Goal: Information Seeking & Learning: Check status

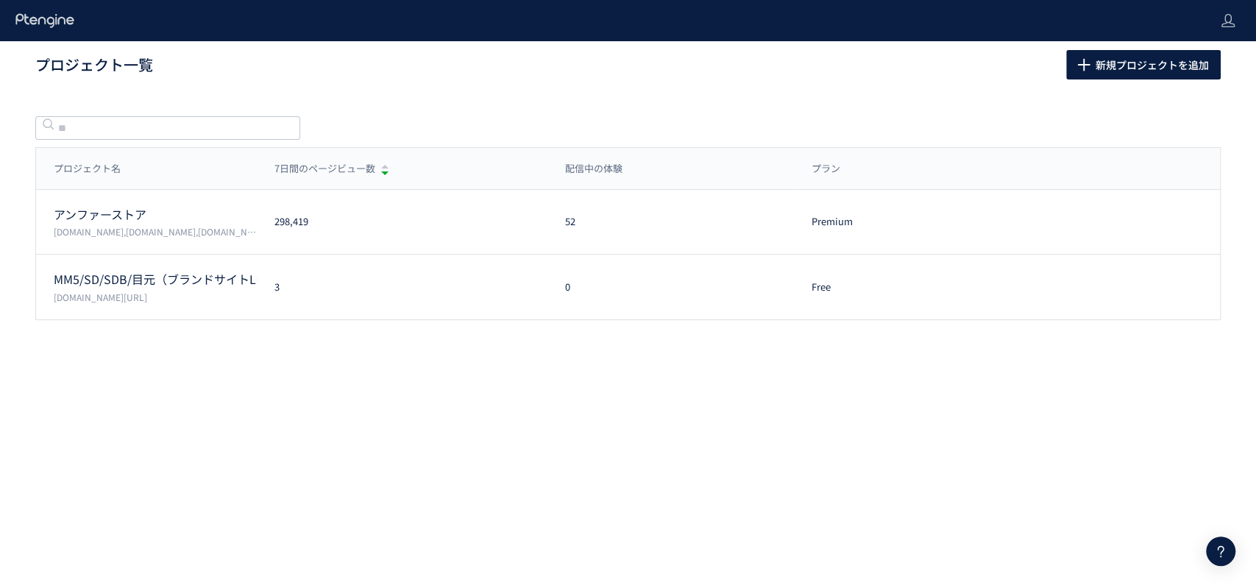
click at [176, 439] on body "プロジェクト一覧 新規プロジェクトを追加 プロジェクト名 7日間のページビュー数 配信中の体験 プラン プロジェクト名 7日間のページビュー数 配信中の体験 …" at bounding box center [628, 294] width 1256 height 588
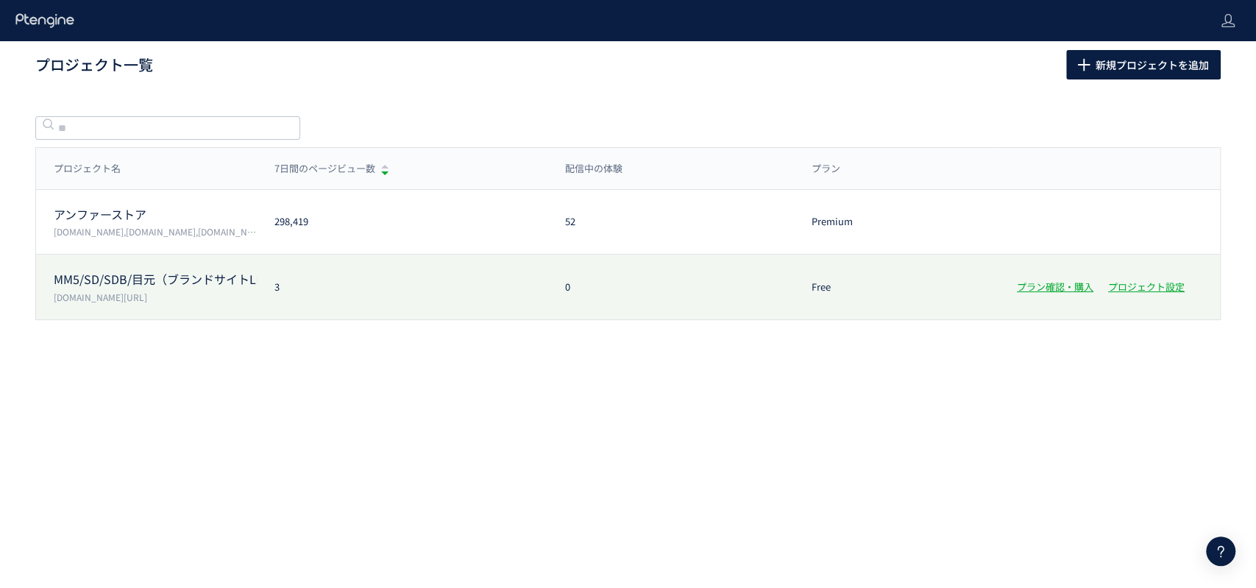
click at [170, 280] on p "MM5/SD/SDB/目元（ブランドサイトLP/広告LP）" at bounding box center [155, 279] width 203 height 17
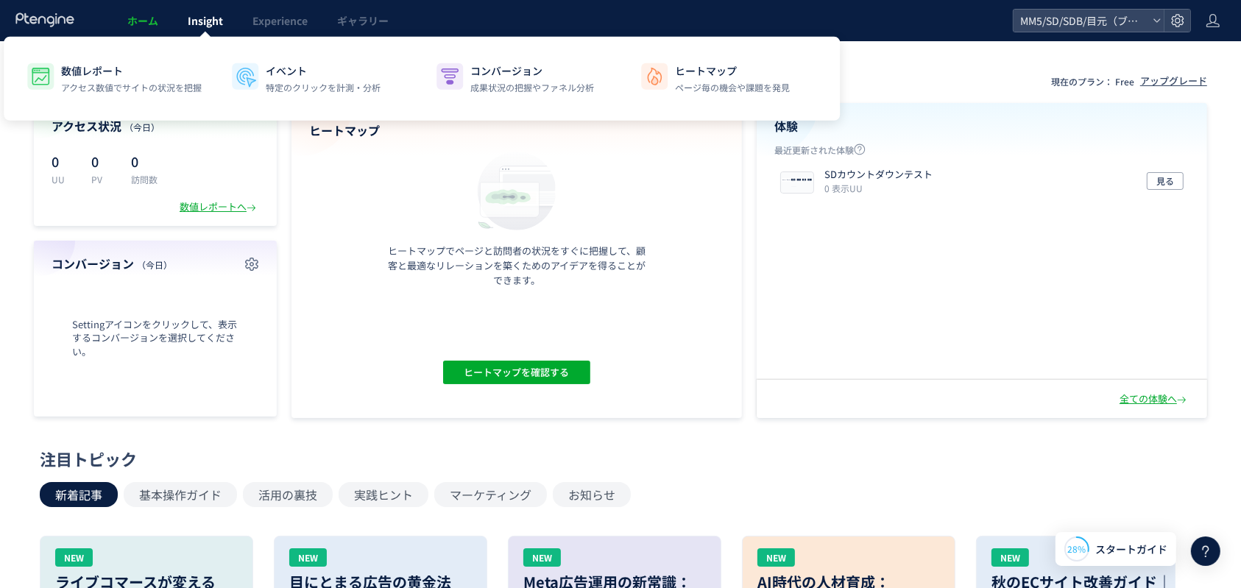
click at [218, 18] on span "Insight" at bounding box center [205, 20] width 35 height 15
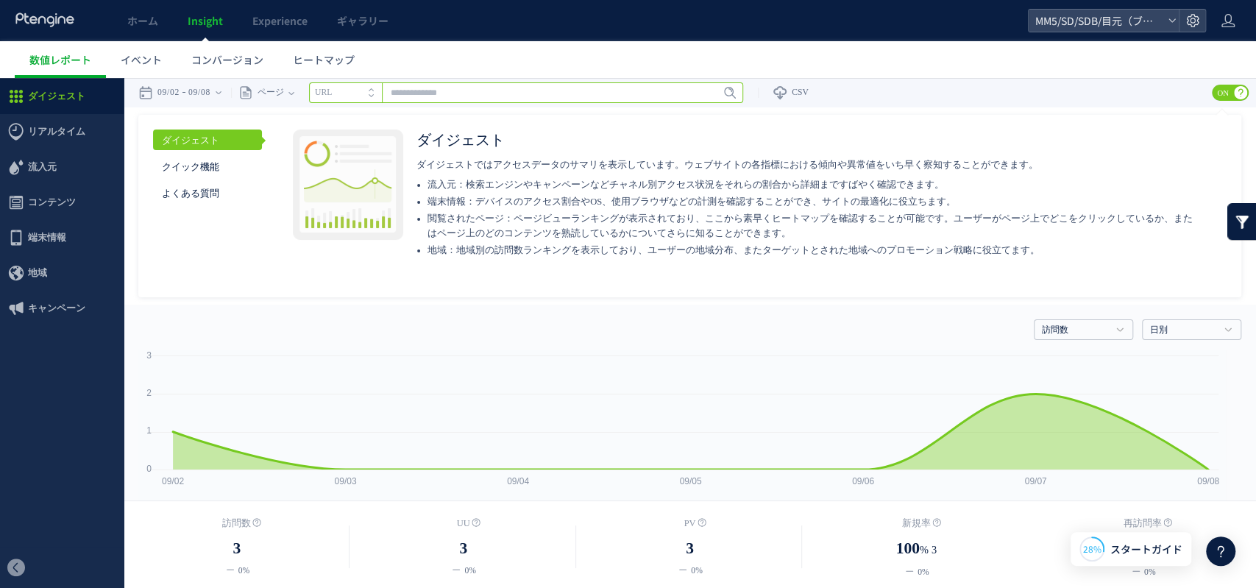
click at [469, 90] on input "text" at bounding box center [526, 92] width 434 height 21
paste input "**********"
type input "**********"
click at [730, 93] on span "Enter" at bounding box center [725, 93] width 19 height 16
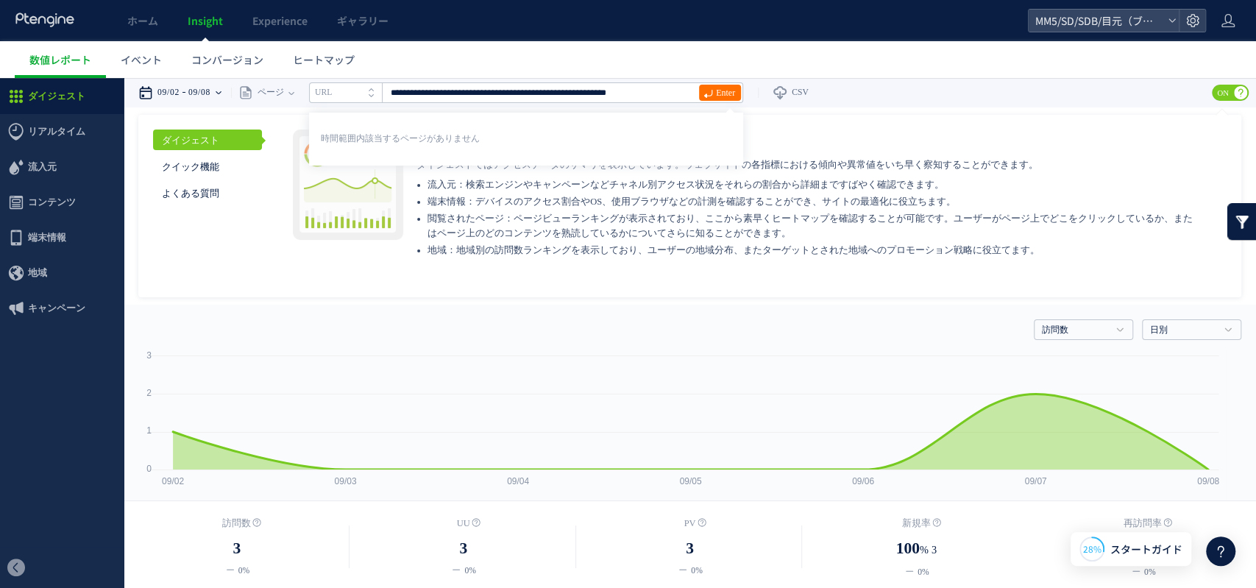
click at [190, 85] on div "09/02 09/08" at bounding box center [184, 92] width 93 height 29
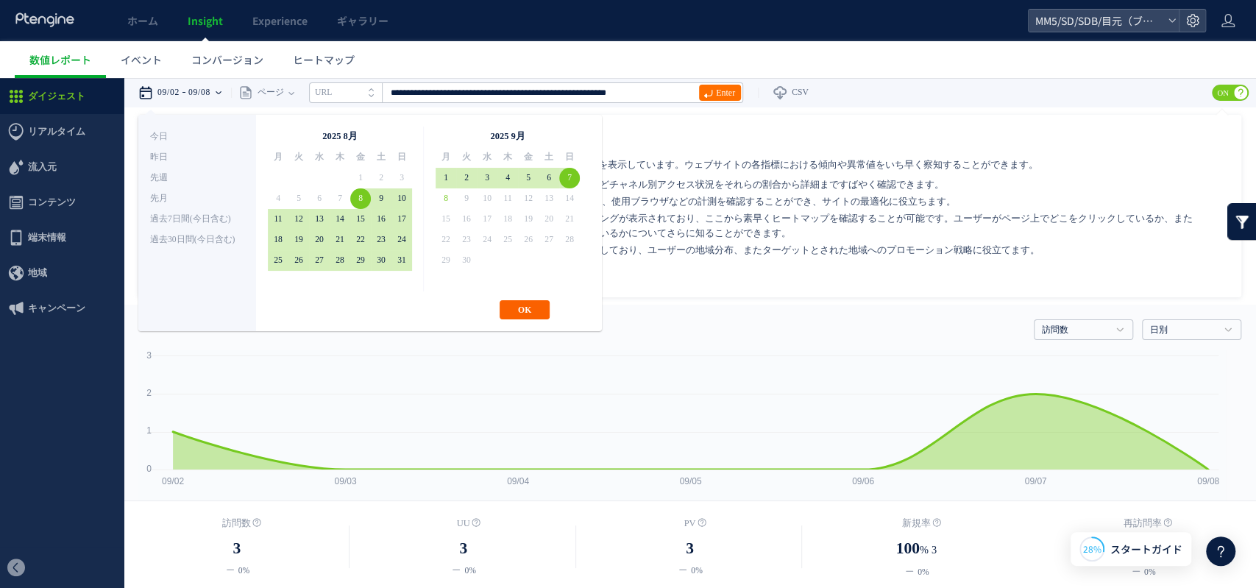
click at [526, 308] on button "OK" at bounding box center [525, 309] width 50 height 19
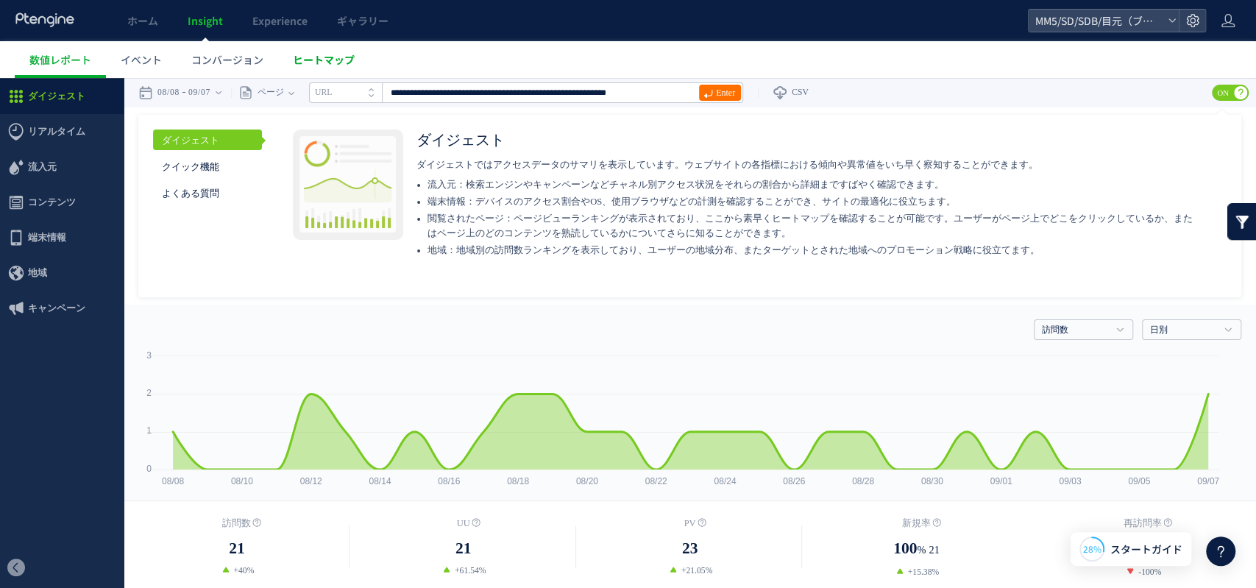
click at [333, 54] on span "ヒートマップ" at bounding box center [324, 59] width 62 height 15
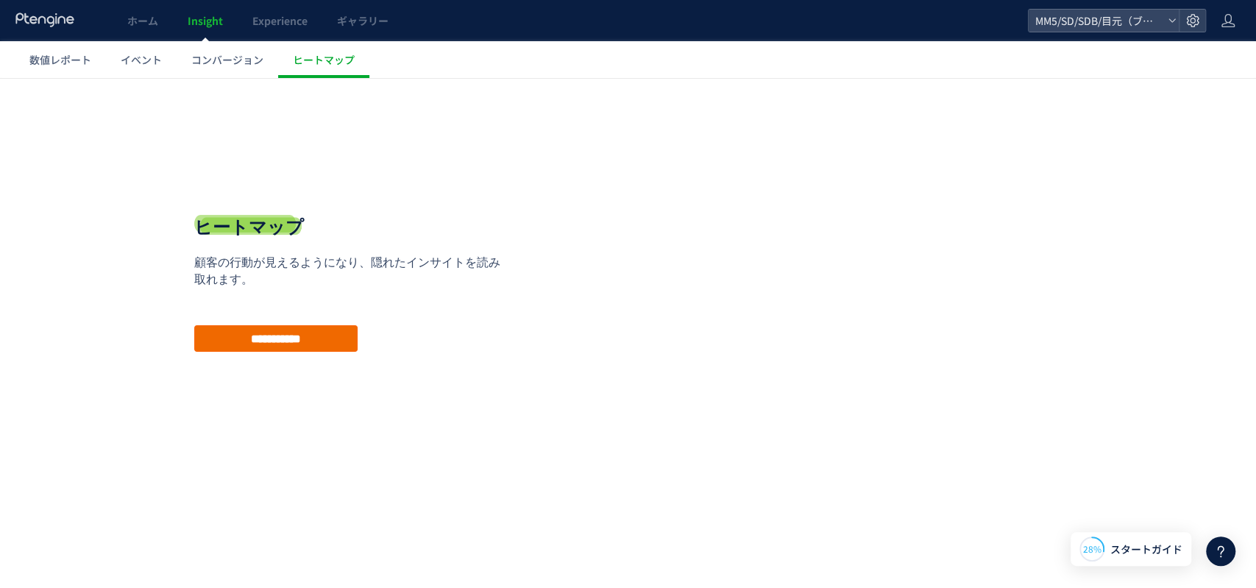
click at [330, 330] on input "**********" at bounding box center [275, 338] width 163 height 26
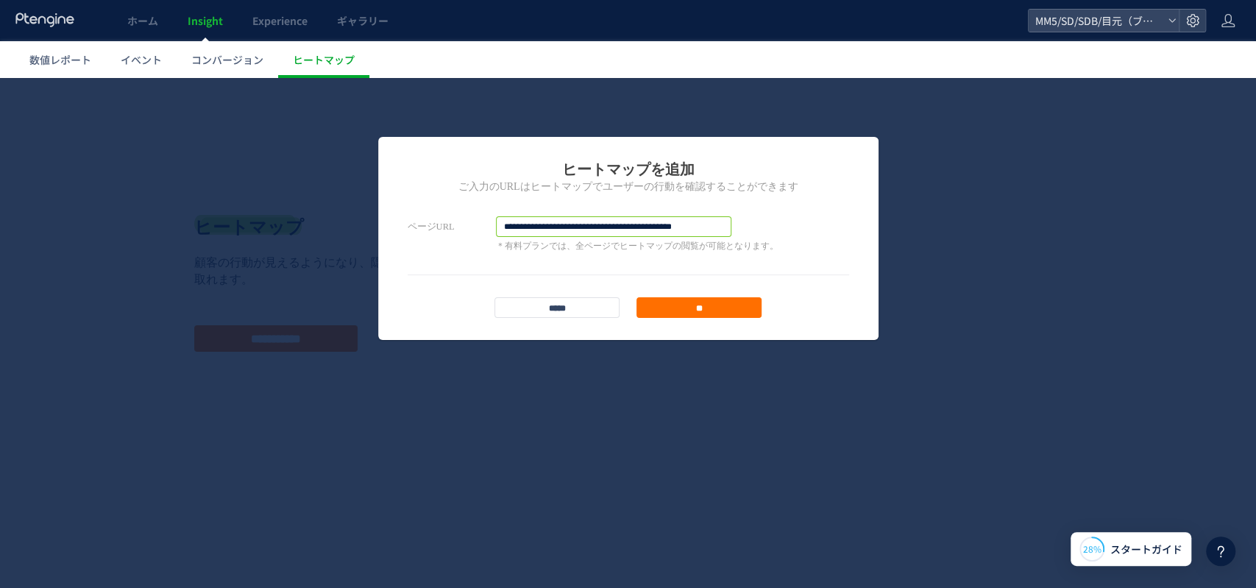
click at [582, 221] on input "**********" at bounding box center [613, 226] width 235 height 21
paste input "**********"
type input "**********"
click at [724, 300] on input "**" at bounding box center [699, 307] width 125 height 21
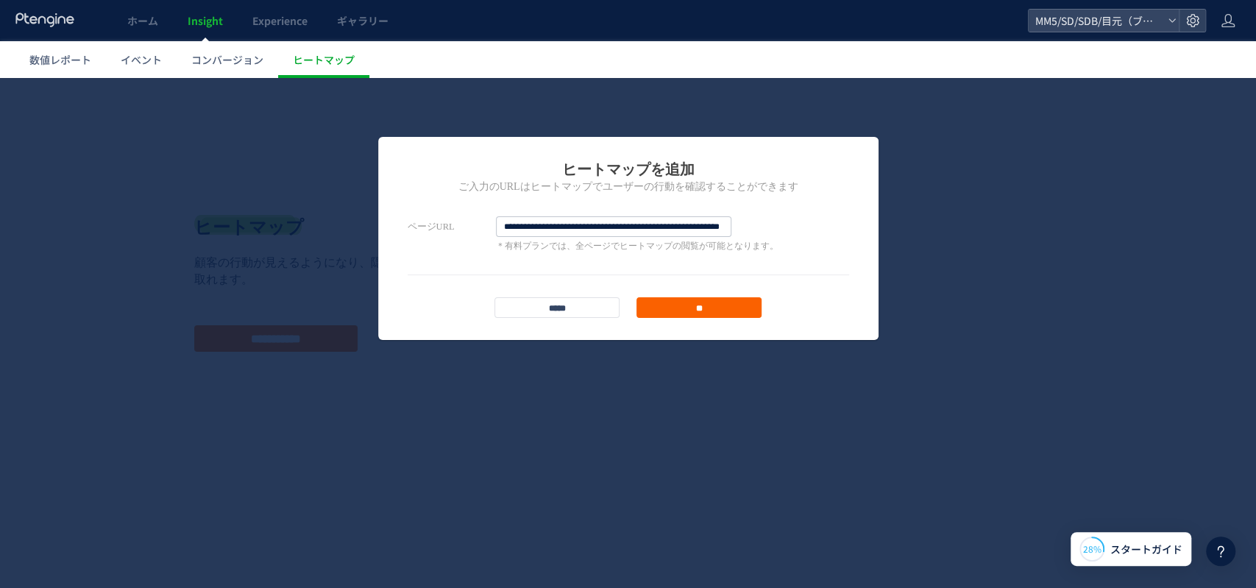
scroll to position [0, 0]
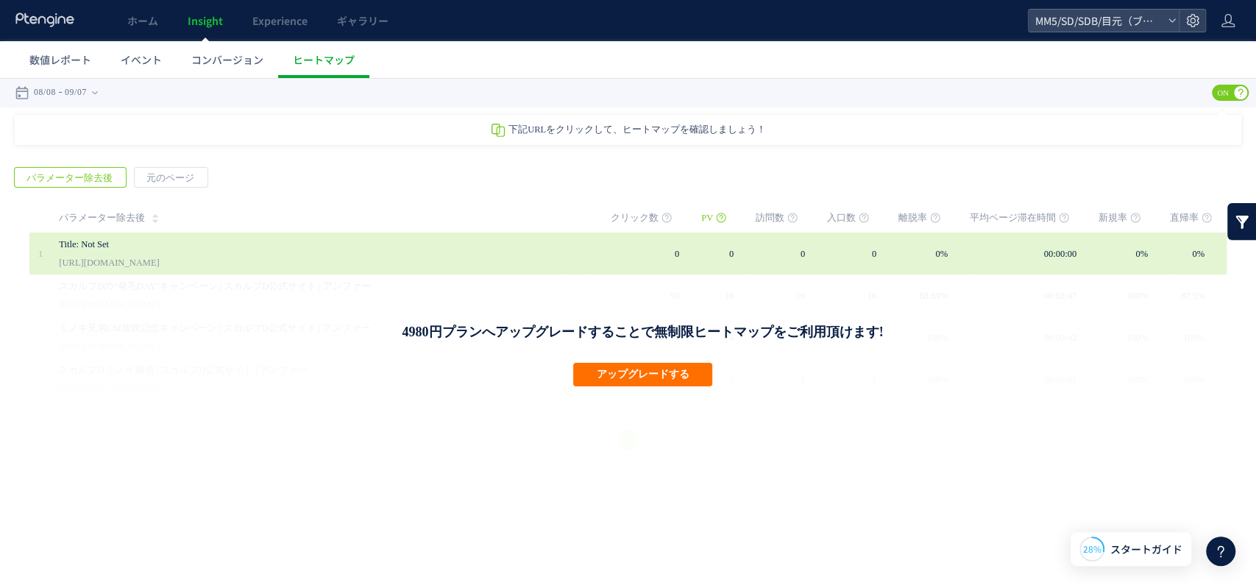
click at [159, 263] on link "[URL][DOMAIN_NAME]" at bounding box center [109, 263] width 100 height 18
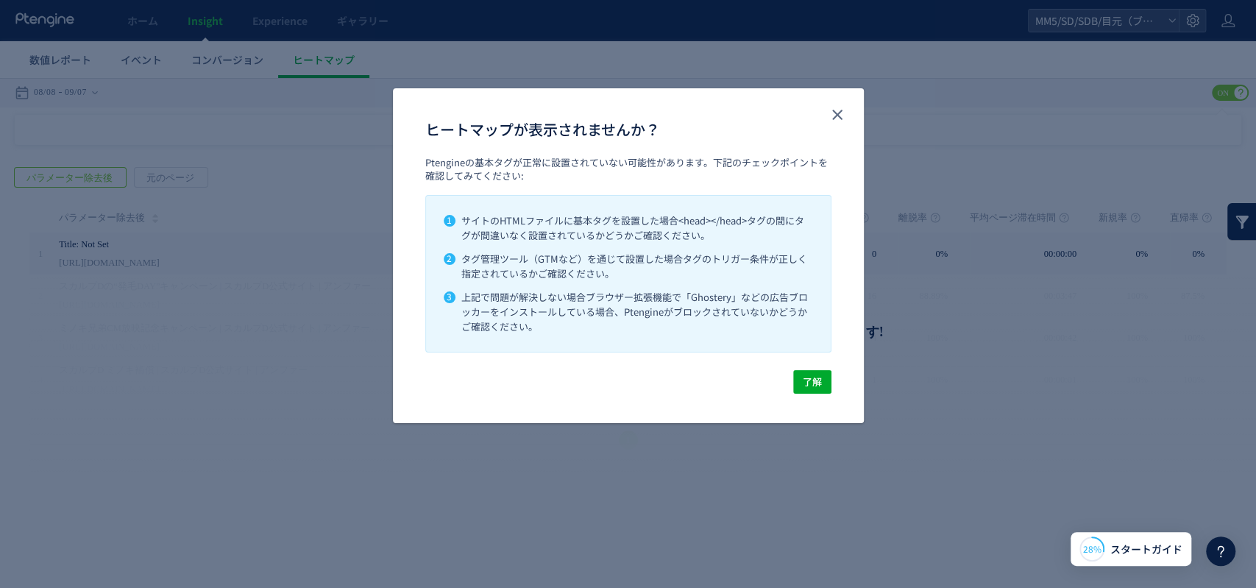
click at [859, 118] on div "ヒートマップが表示されませんか？" at bounding box center [628, 122] width 471 height 68
click at [840, 111] on use "close" at bounding box center [837, 115] width 10 height 10
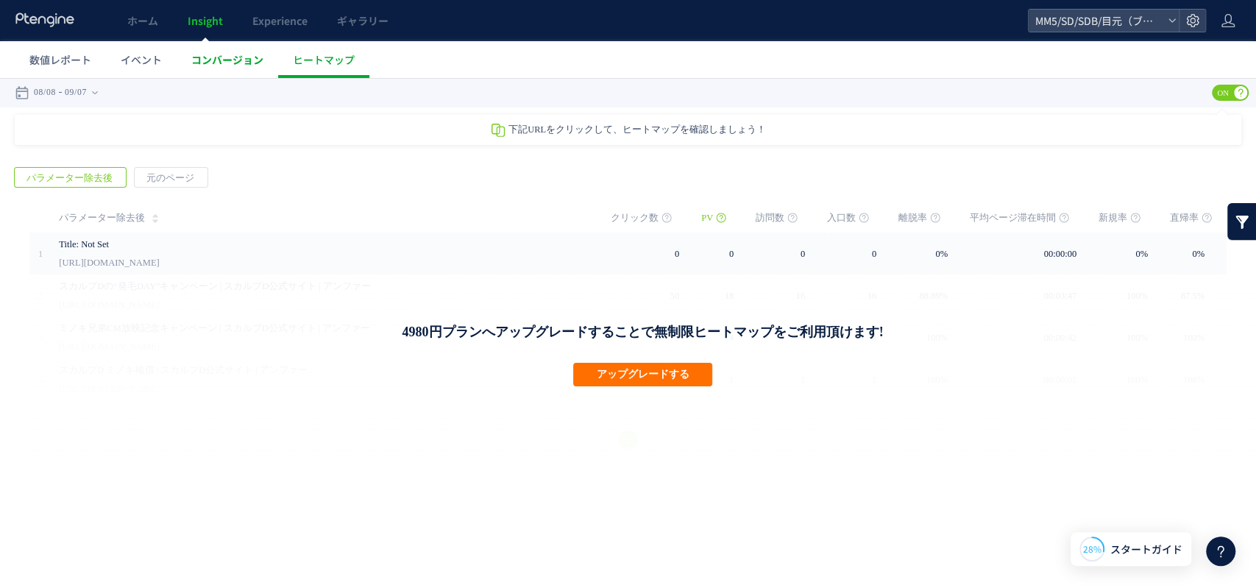
drag, startPoint x: 250, startPoint y: 59, endPoint x: 262, endPoint y: 74, distance: 18.8
click at [252, 59] on span "コンバージョン" at bounding box center [227, 59] width 72 height 15
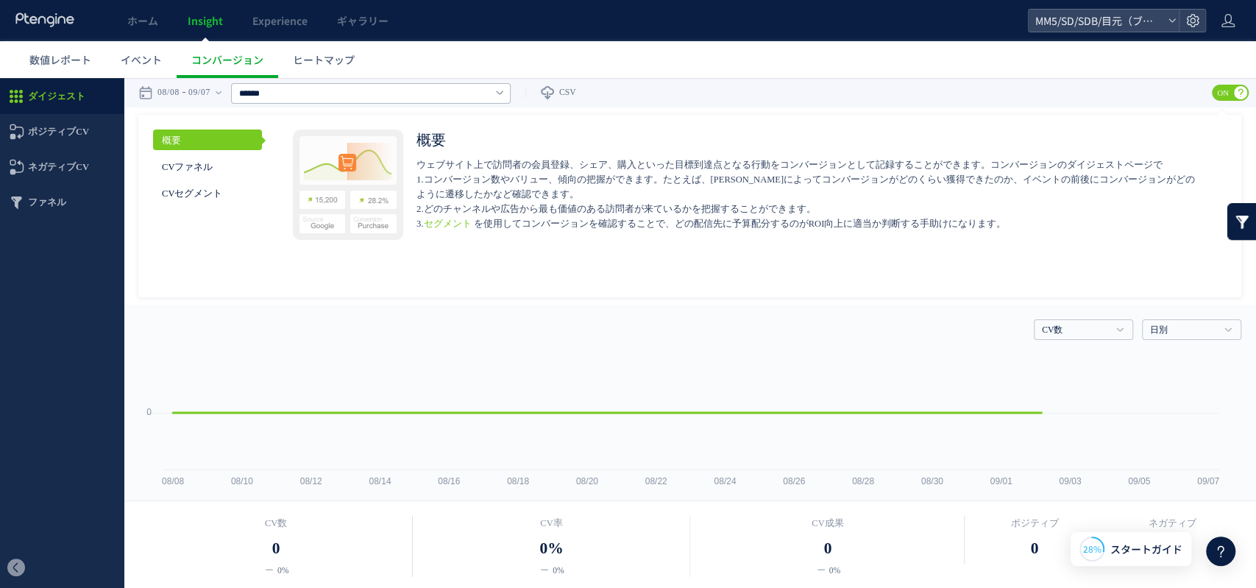
click at [318, 57] on span "ヒートマップ" at bounding box center [324, 59] width 62 height 15
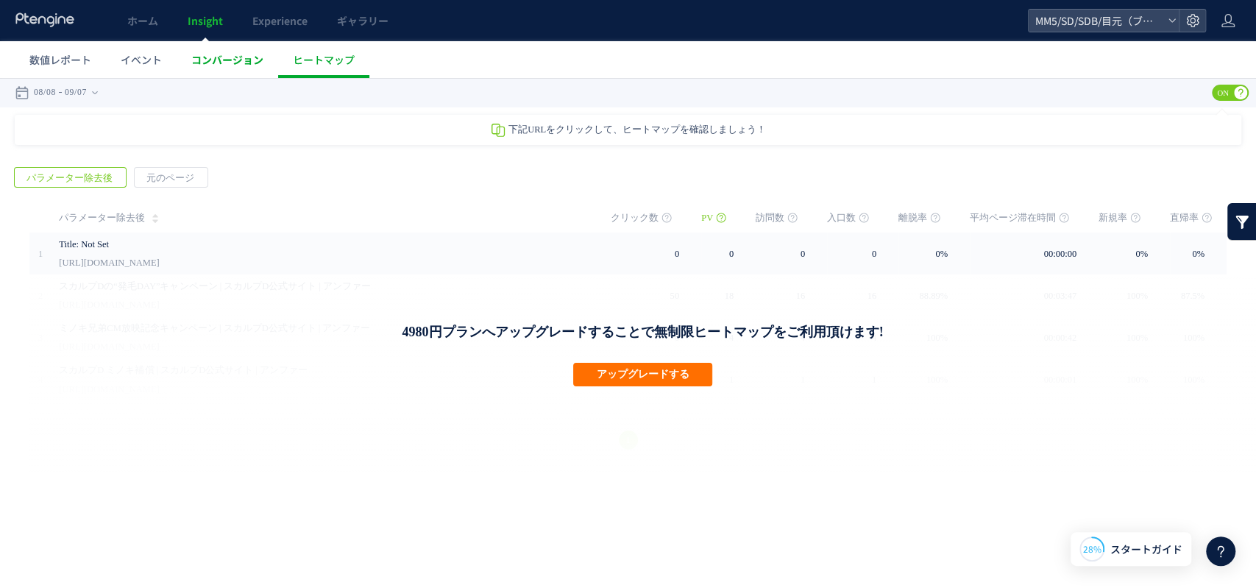
click at [218, 62] on span "コンバージョン" at bounding box center [227, 59] width 72 height 15
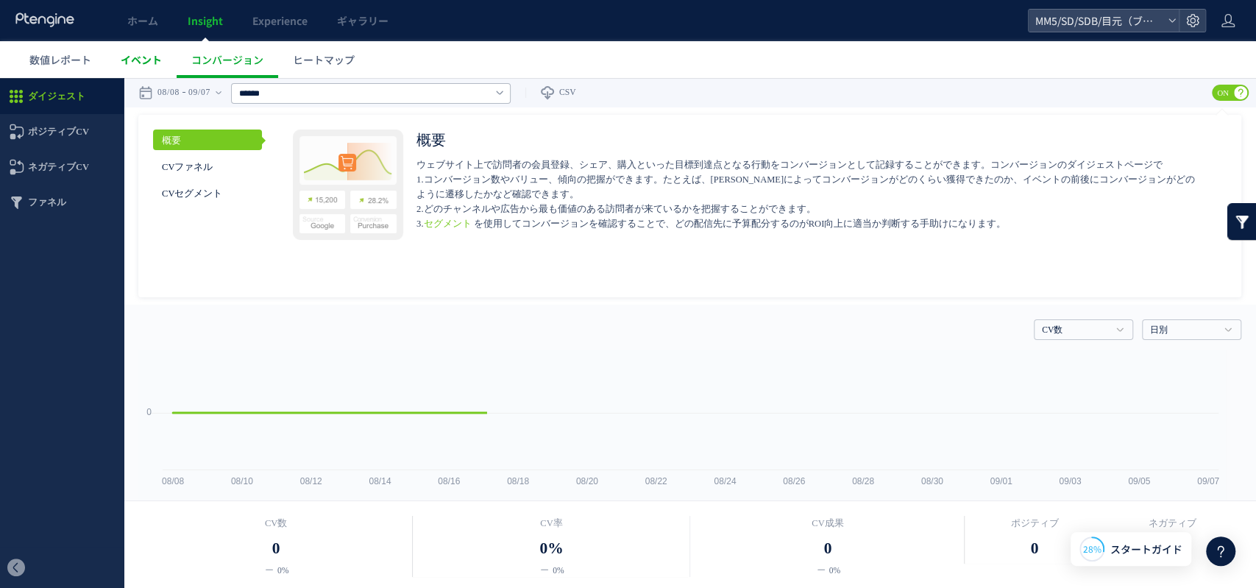
click at [138, 60] on span "イベント" at bounding box center [141, 59] width 41 height 15
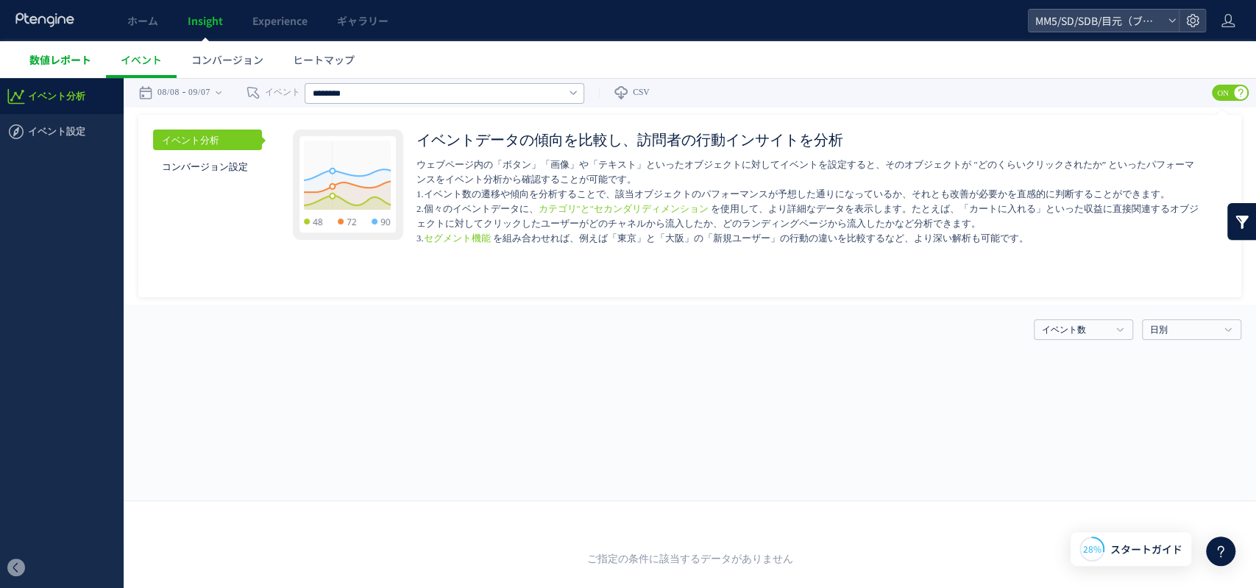
click at [59, 61] on span "数値レポート" at bounding box center [60, 59] width 62 height 15
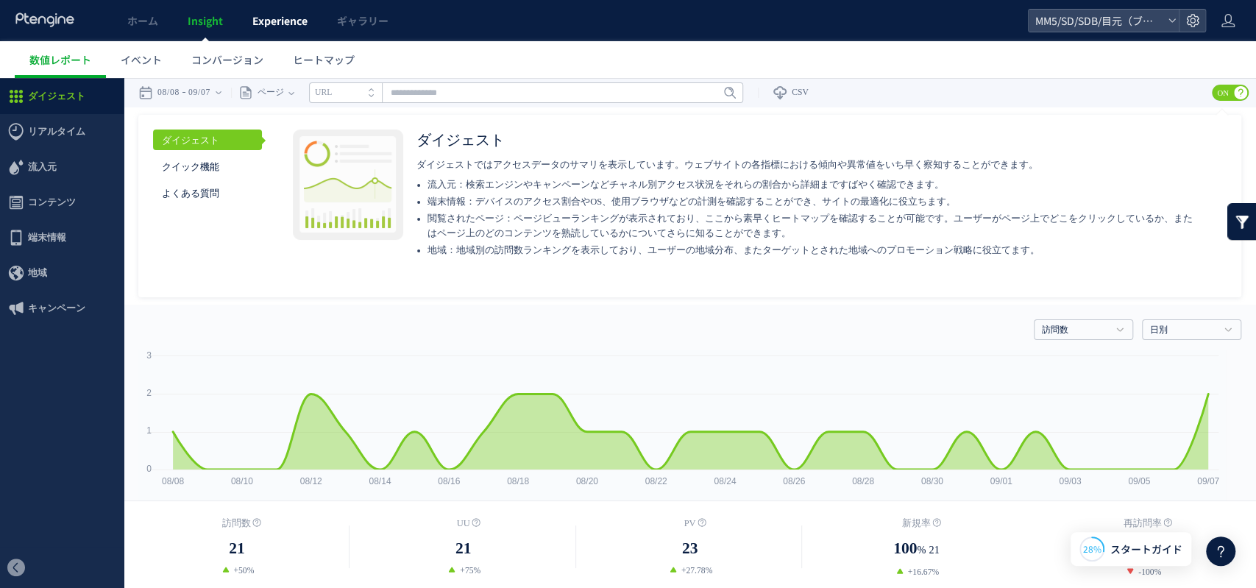
click at [279, 19] on span "Experience" at bounding box center [279, 20] width 55 height 15
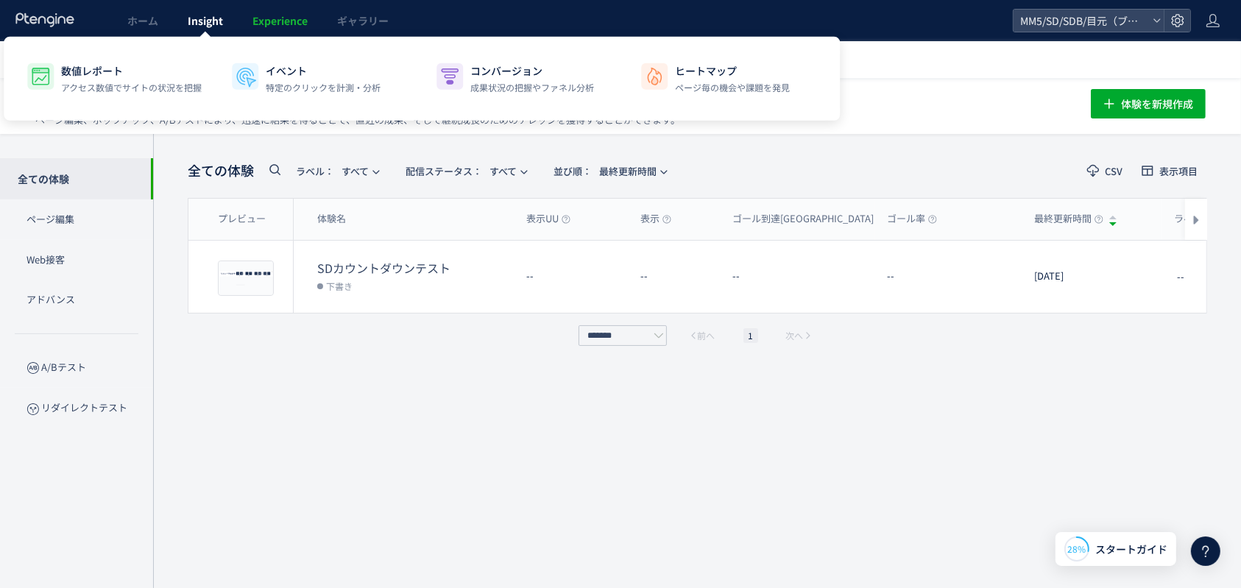
click at [232, 24] on link "Insight" at bounding box center [205, 20] width 65 height 41
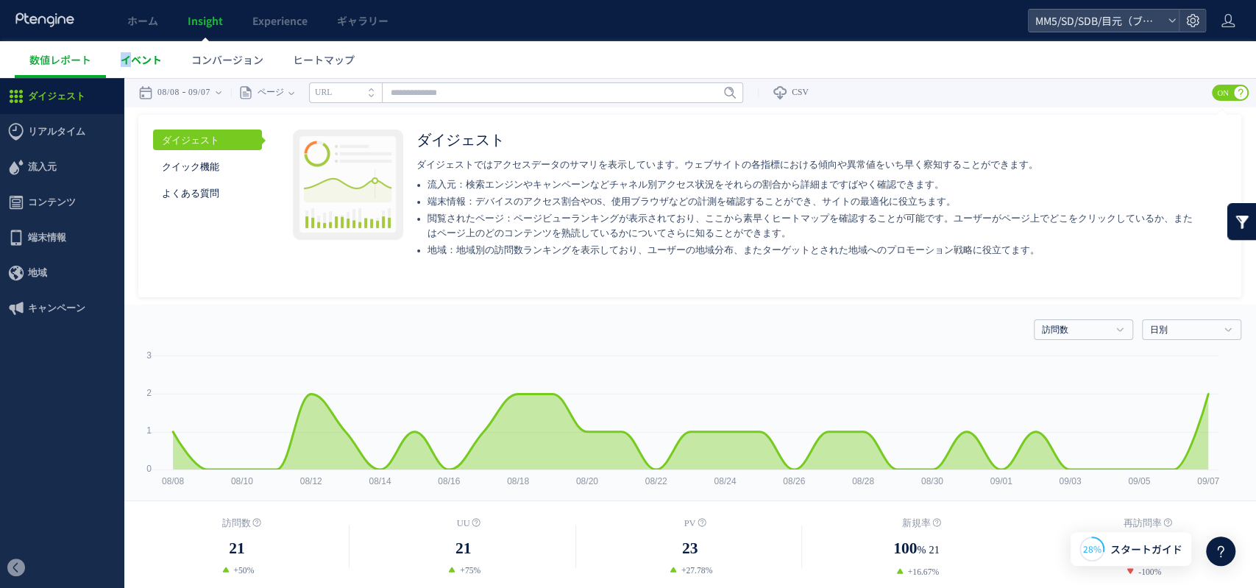
drag, startPoint x: 125, startPoint y: 59, endPoint x: 137, endPoint y: 63, distance: 12.6
click at [128, 60] on span "イベント" at bounding box center [141, 59] width 41 height 15
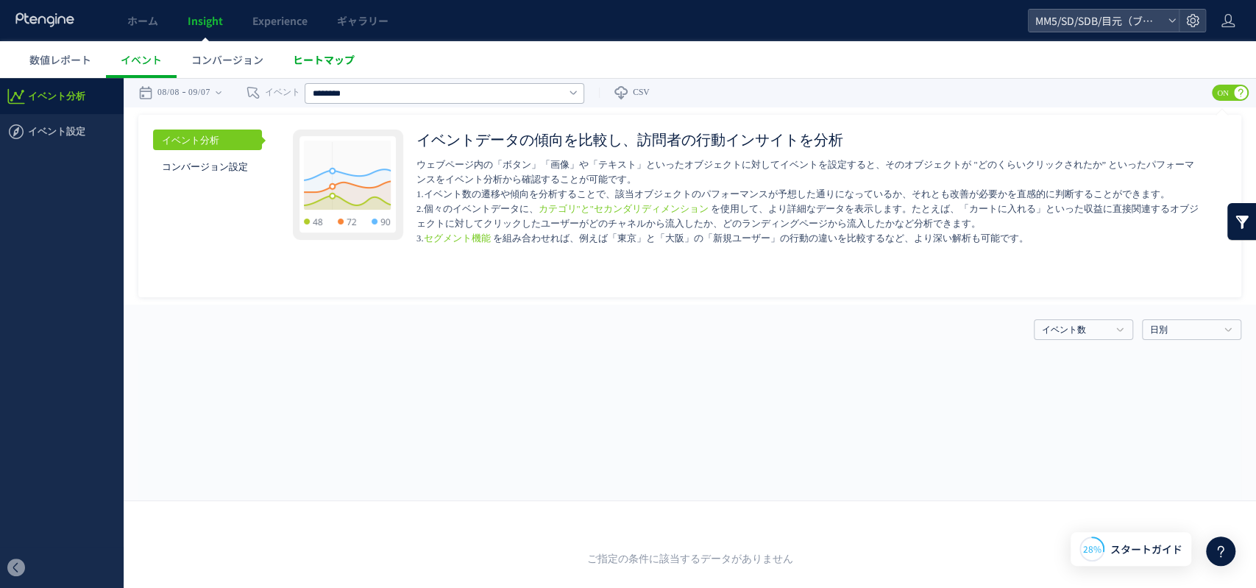
click at [340, 57] on span "ヒートマップ" at bounding box center [324, 59] width 62 height 15
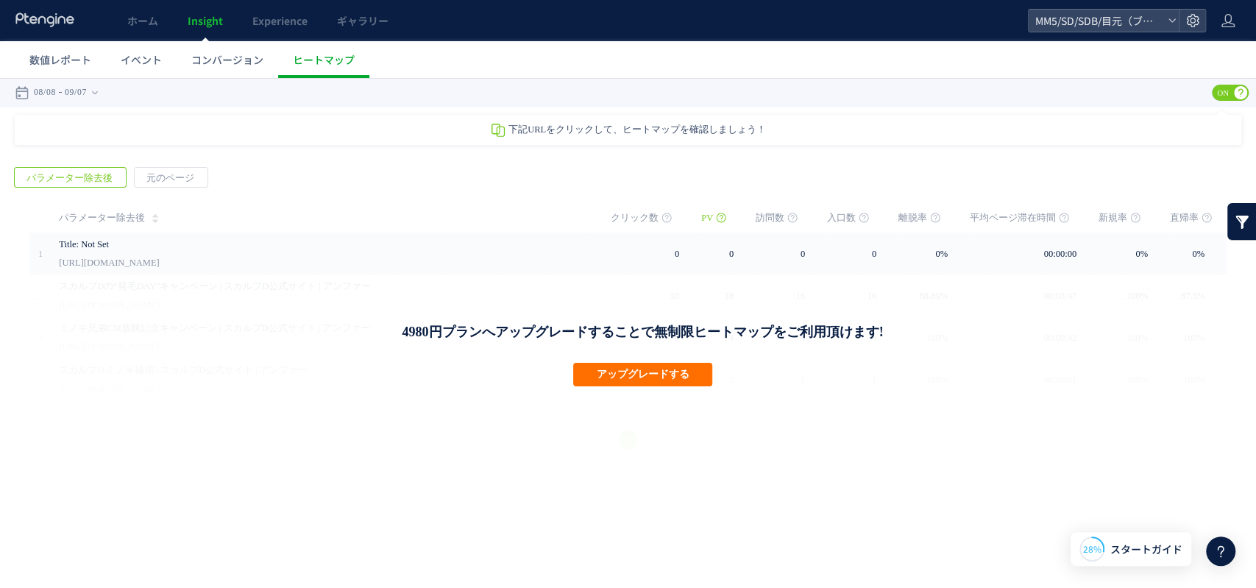
click at [539, 142] on div "下記URLをクリックして、ヒートマップを確認しましょう！" at bounding box center [628, 130] width 1227 height 30
click at [536, 134] on span "下記URLをクリックして、ヒートマップを確認しましょう！" at bounding box center [637, 129] width 258 height 10
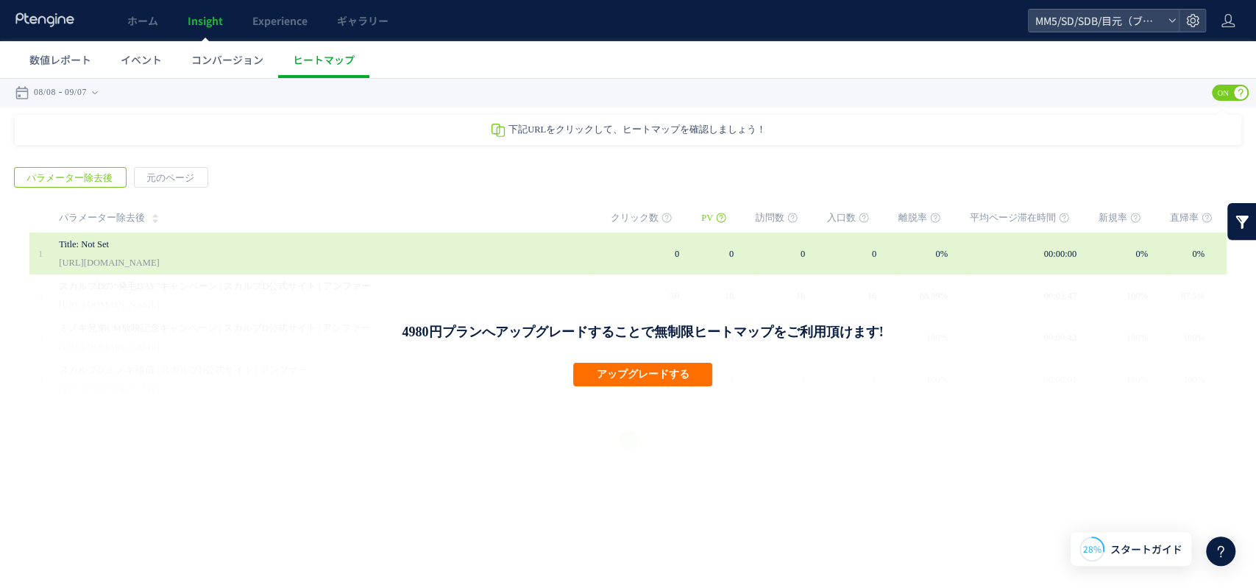
click at [159, 261] on link "[URL][DOMAIN_NAME]" at bounding box center [109, 263] width 100 height 18
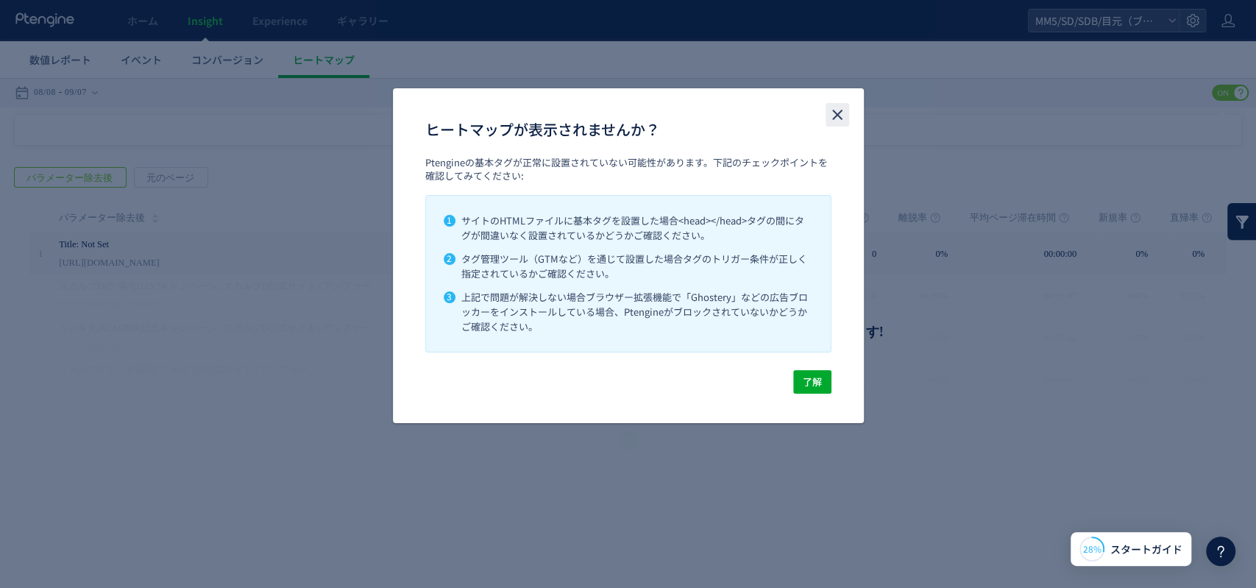
click at [836, 112] on icon "close" at bounding box center [838, 115] width 18 height 18
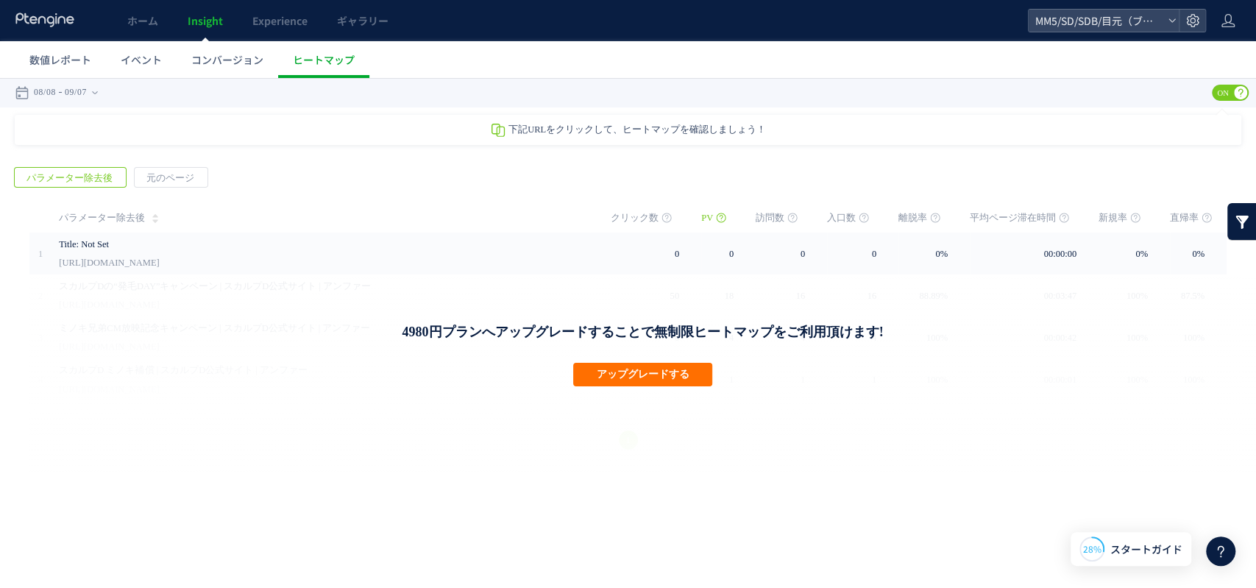
click at [564, 127] on span "下記URLをクリックして、ヒートマップを確認しましょう！" at bounding box center [637, 129] width 258 height 10
click at [182, 169] on span "元のページ" at bounding box center [170, 178] width 71 height 21
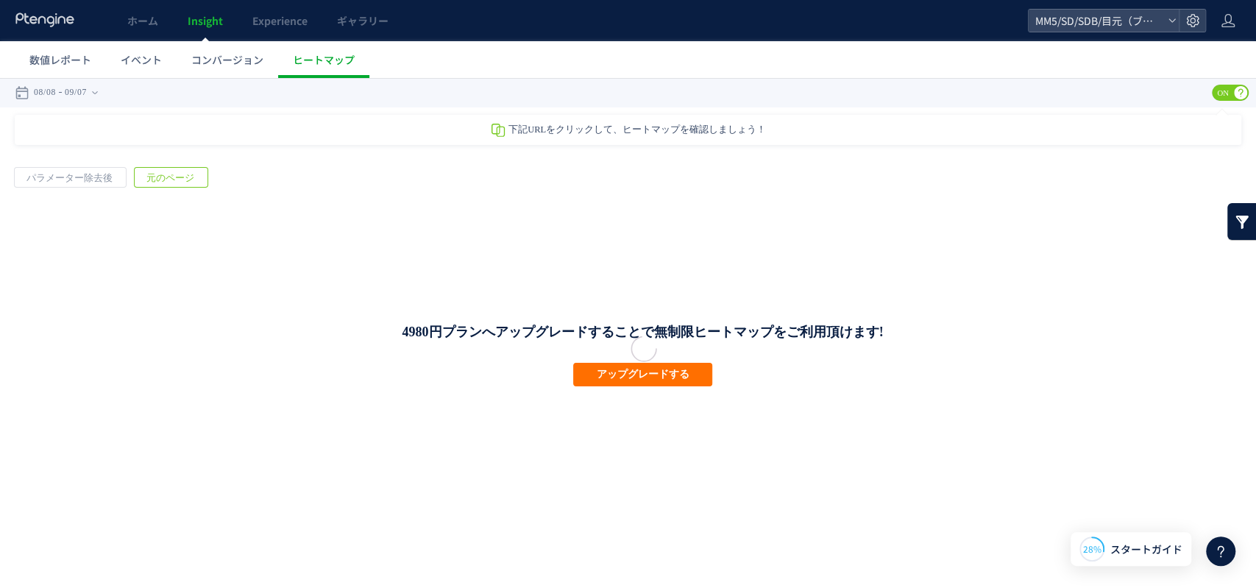
click at [63, 175] on div at bounding box center [628, 333] width 1256 height 510
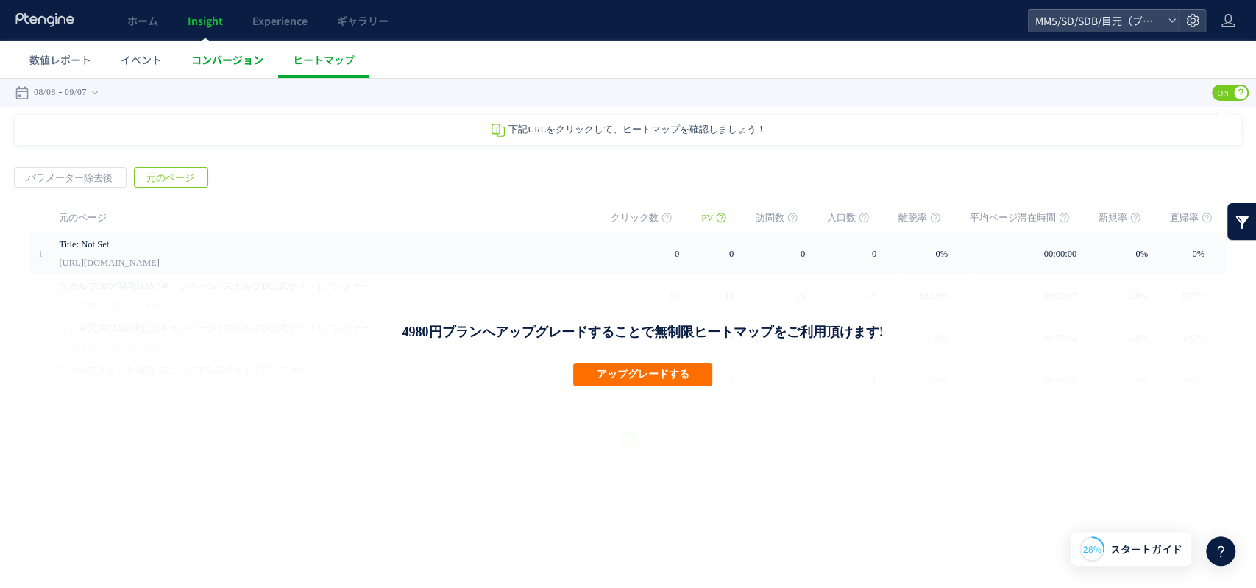
click at [227, 54] on span "コンバージョン" at bounding box center [227, 59] width 72 height 15
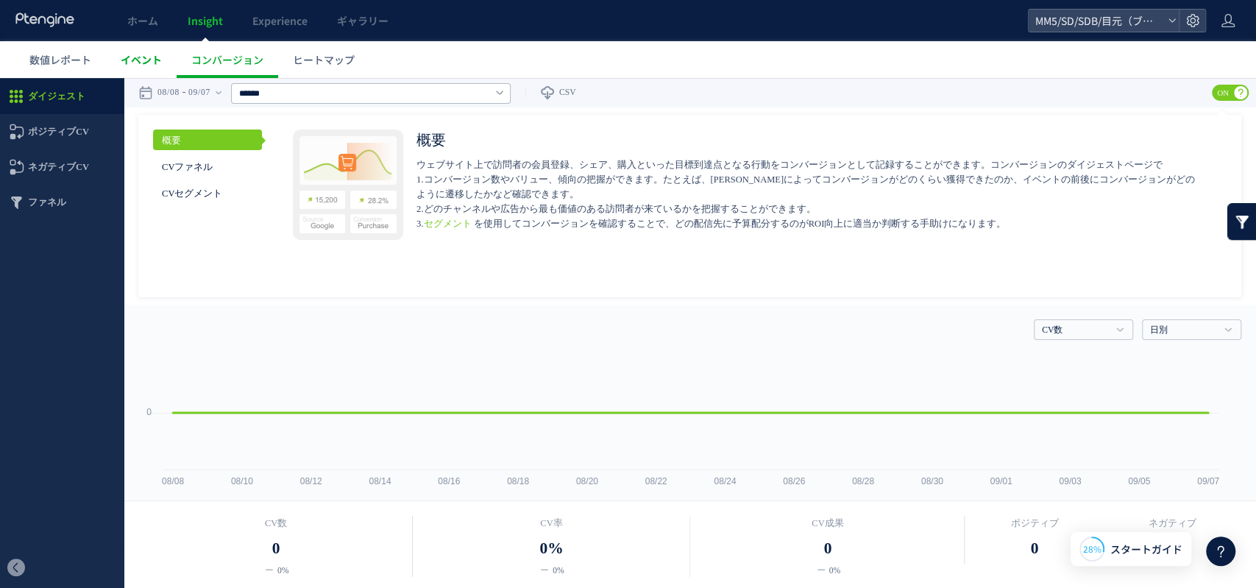
click at [137, 57] on span "イベント" at bounding box center [141, 59] width 41 height 15
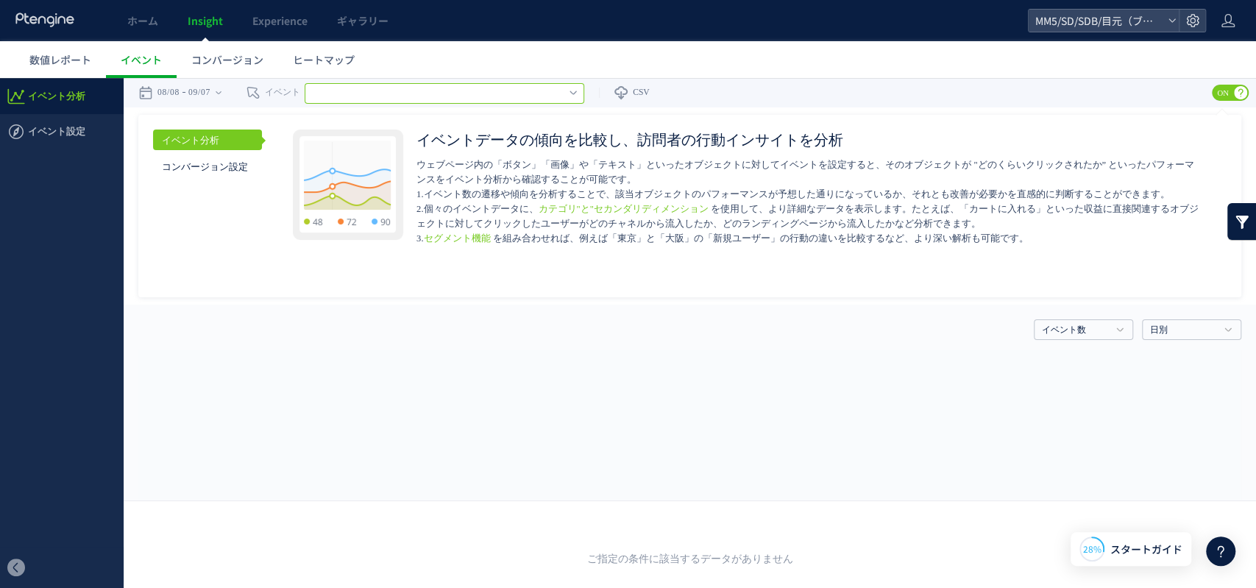
click at [385, 95] on input "text" at bounding box center [445, 93] width 280 height 21
click at [285, 93] on link "イベント" at bounding box center [265, 92] width 69 height 29
type input "********"
click at [272, 316] on div "イベント数 イベント数 訪問数 日別 日別 週別 月別" at bounding box center [689, 327] width 1103 height 44
click at [213, 157] on link "コンバージョン設定" at bounding box center [207, 166] width 109 height 21
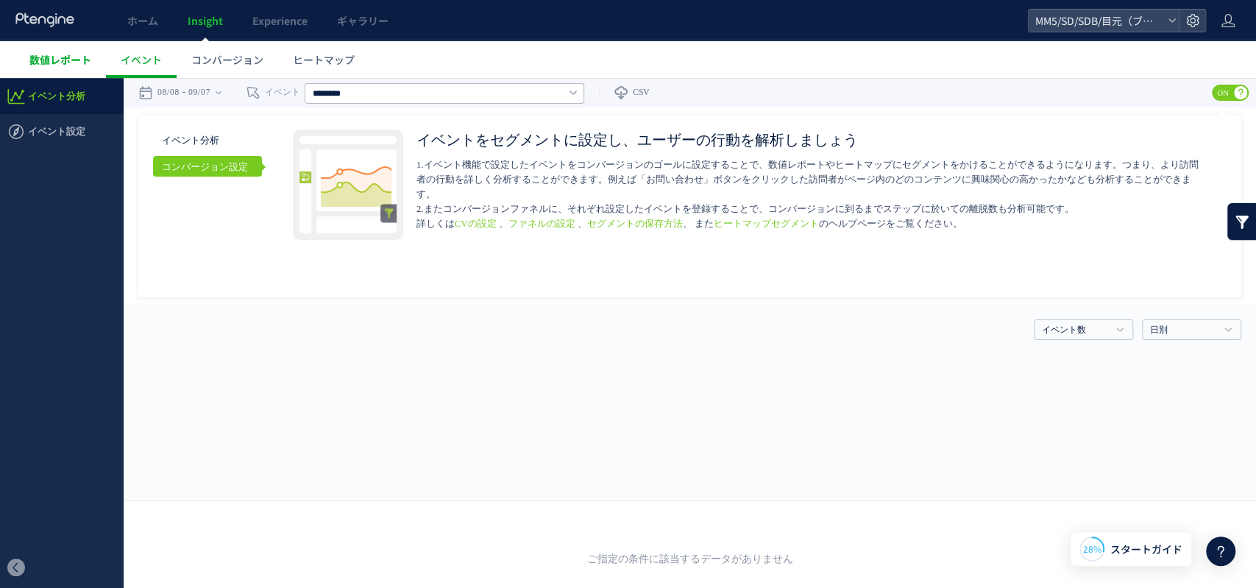
click at [45, 54] on span "数値レポート" at bounding box center [60, 59] width 62 height 15
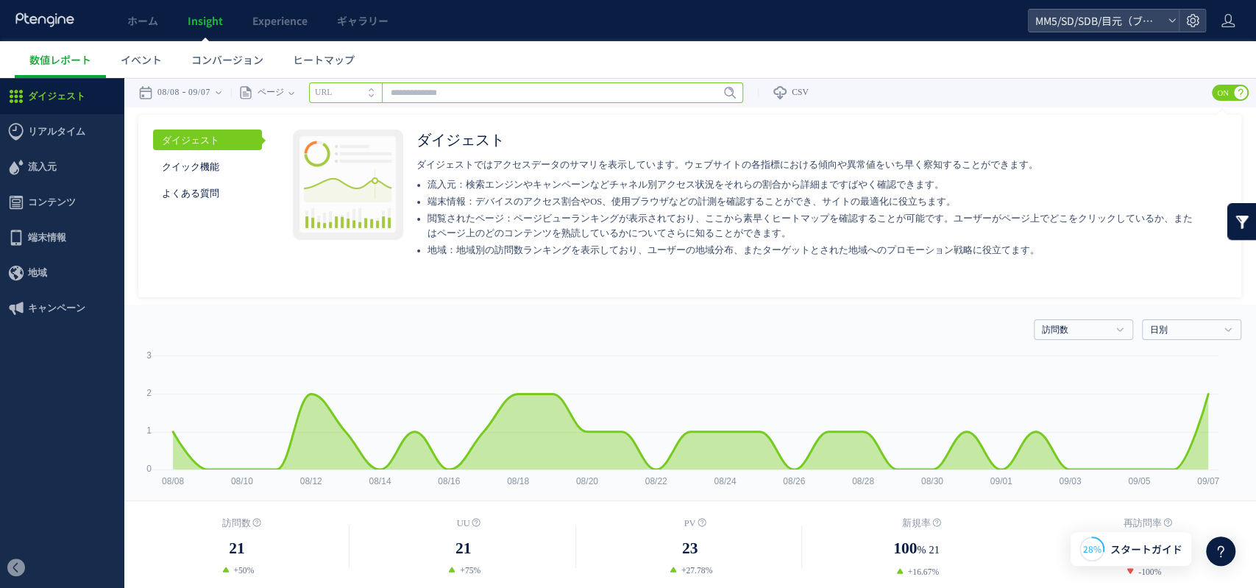
click at [492, 88] on input "text" at bounding box center [526, 92] width 434 height 21
paste input "**********"
type input "**********"
click at [713, 98] on span at bounding box center [708, 93] width 10 height 16
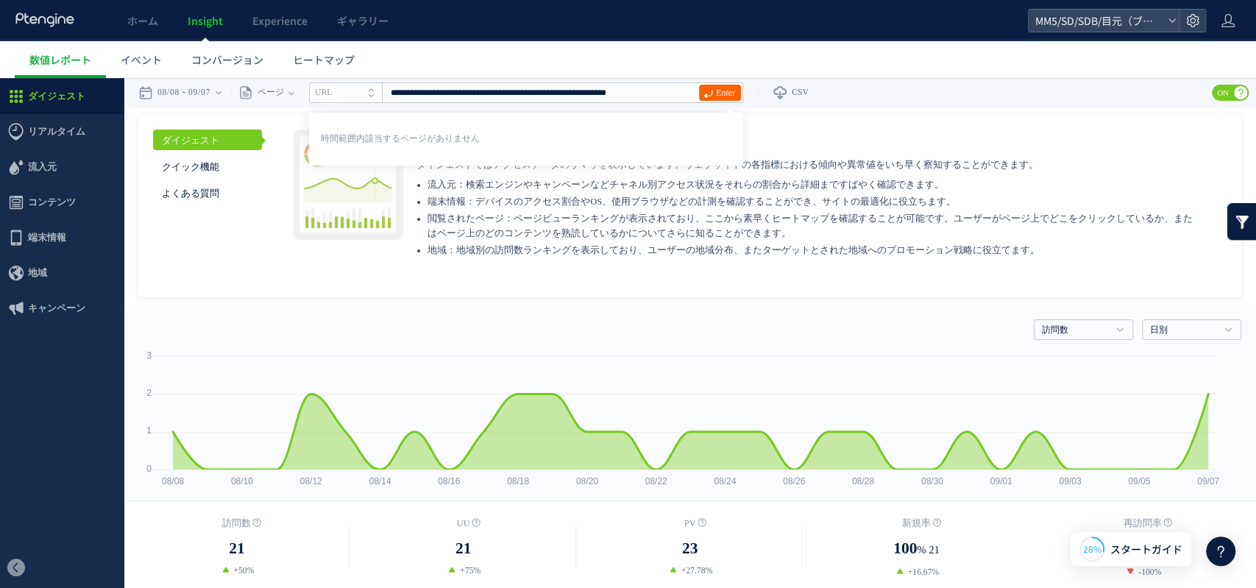
click at [735, 94] on span "Enter" at bounding box center [725, 93] width 19 height 16
click at [210, 85] on time "09/07" at bounding box center [199, 92] width 22 height 29
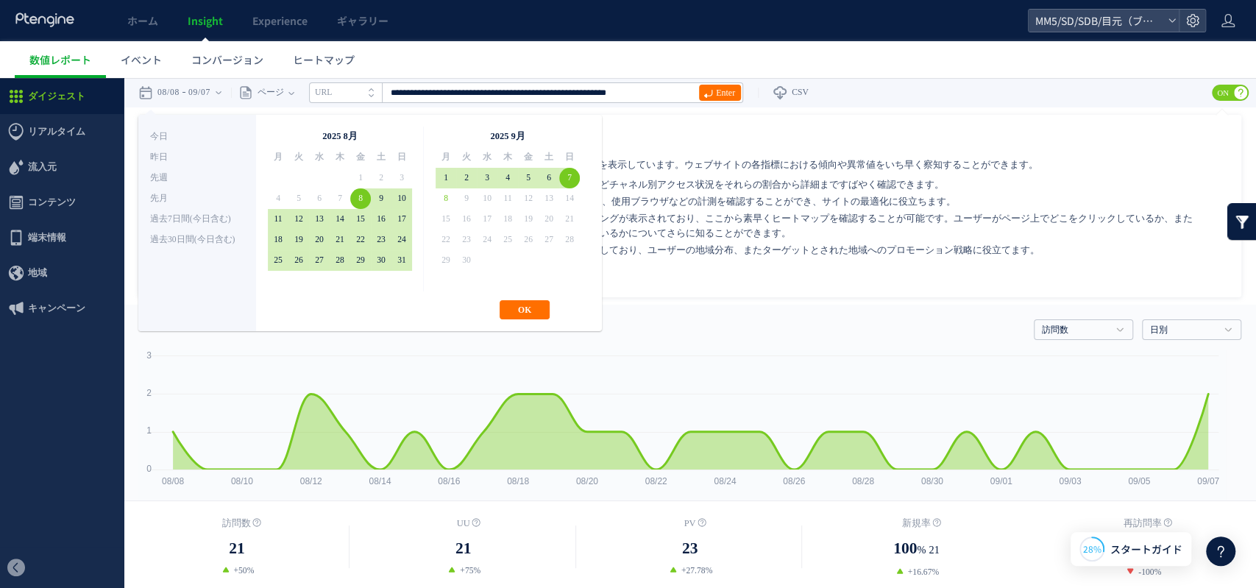
drag, startPoint x: 521, startPoint y: 308, endPoint x: 528, endPoint y: 328, distance: 20.9
click at [521, 312] on button "OK" at bounding box center [525, 309] width 50 height 19
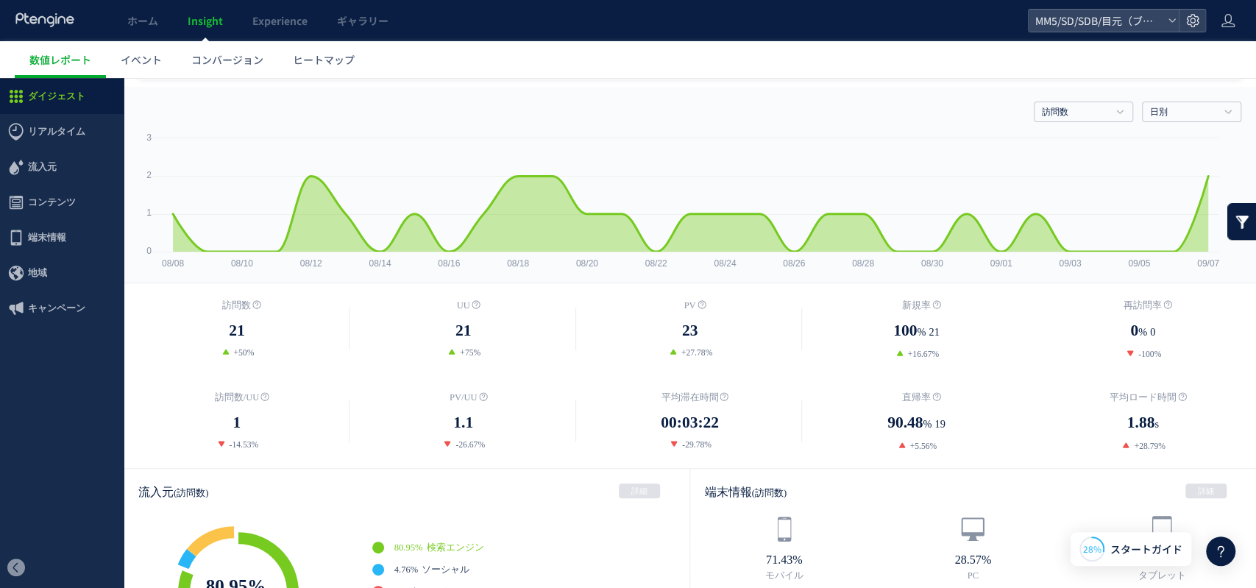
scroll to position [98, 0]
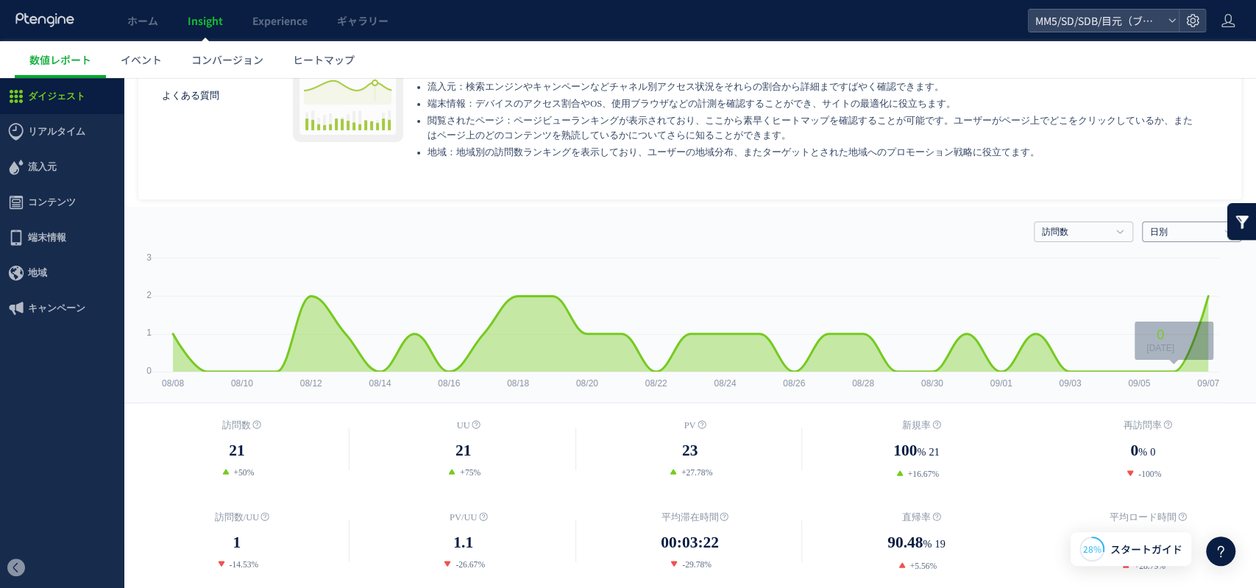
click at [1175, 224] on h4 "日別" at bounding box center [1191, 231] width 99 height 21
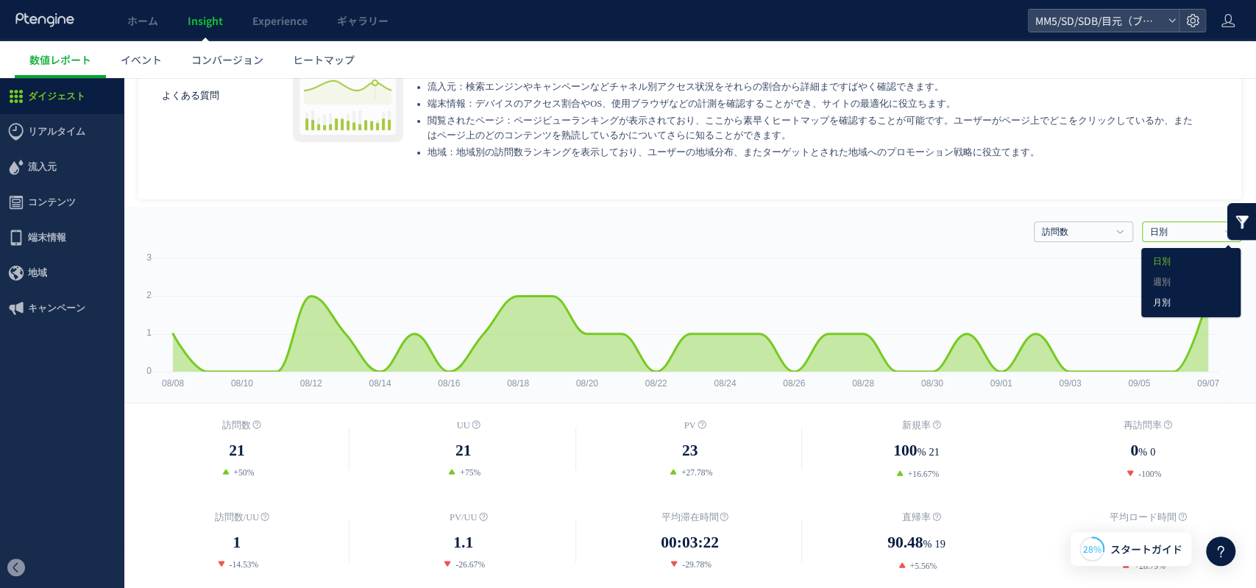
click at [1158, 300] on link "月別" at bounding box center [1191, 303] width 76 height 19
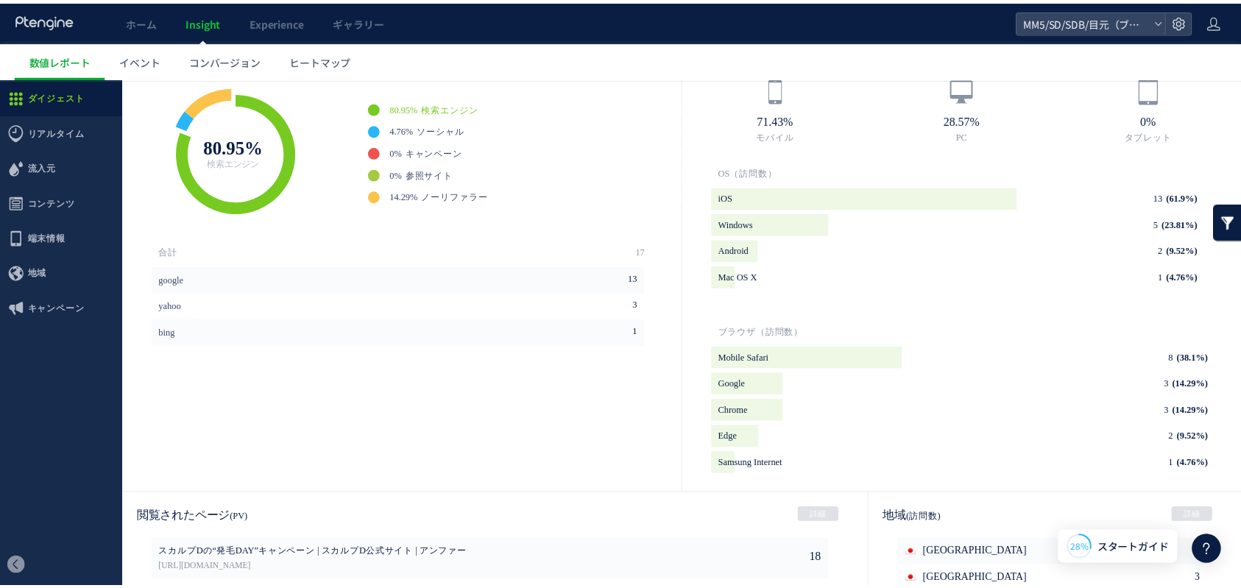
scroll to position [527, 0]
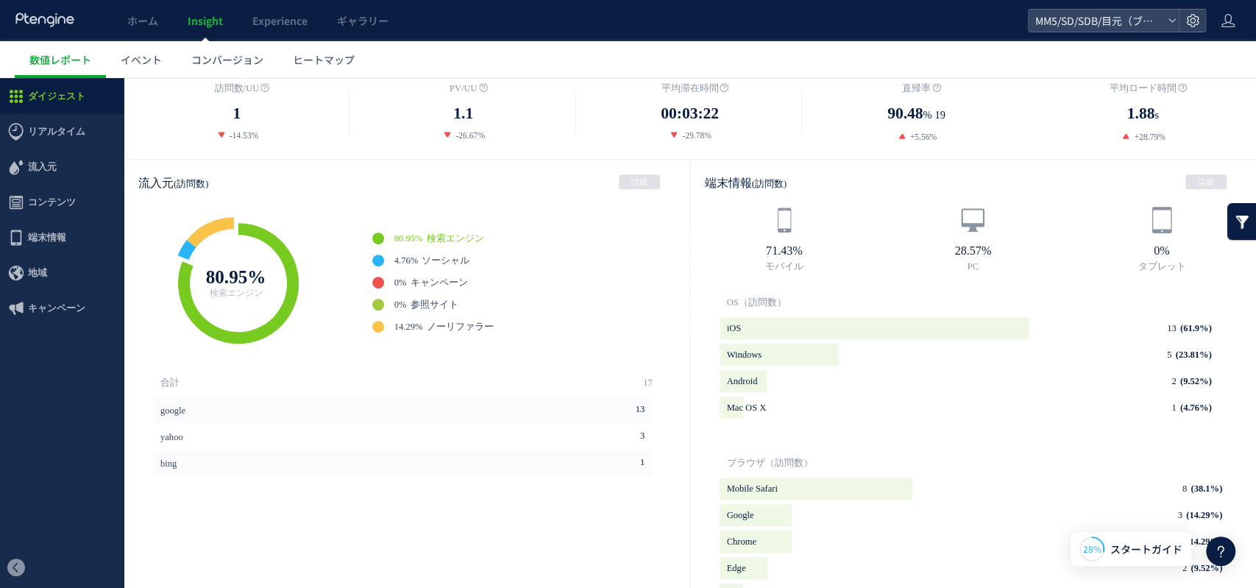
click at [66, 26] on icon at bounding box center [45, 20] width 61 height 15
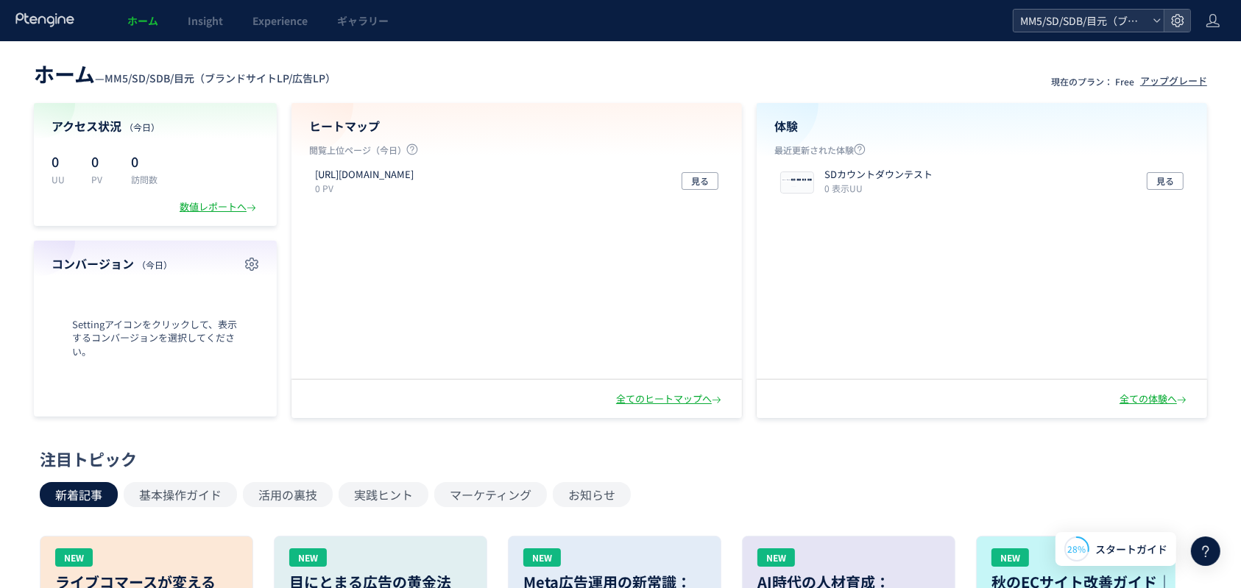
click at [1099, 25] on span "MM5/SD/SDB/目元（ブランドサイトLP/広告LP）" at bounding box center [1081, 21] width 131 height 22
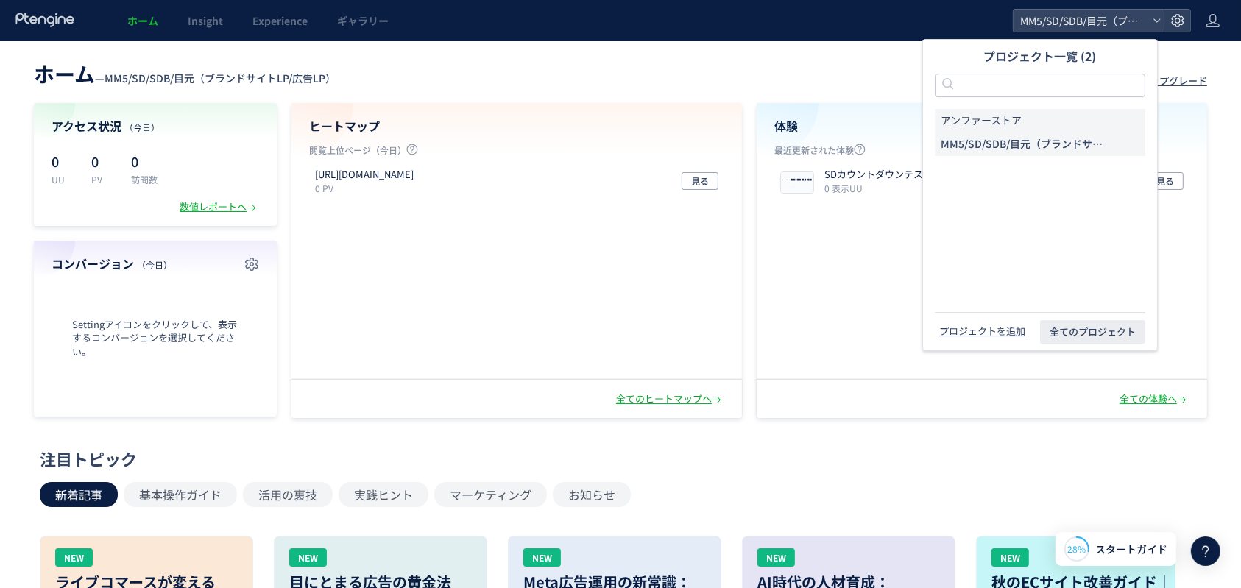
click at [1036, 118] on li "アンファーストア" at bounding box center [1040, 121] width 210 height 24
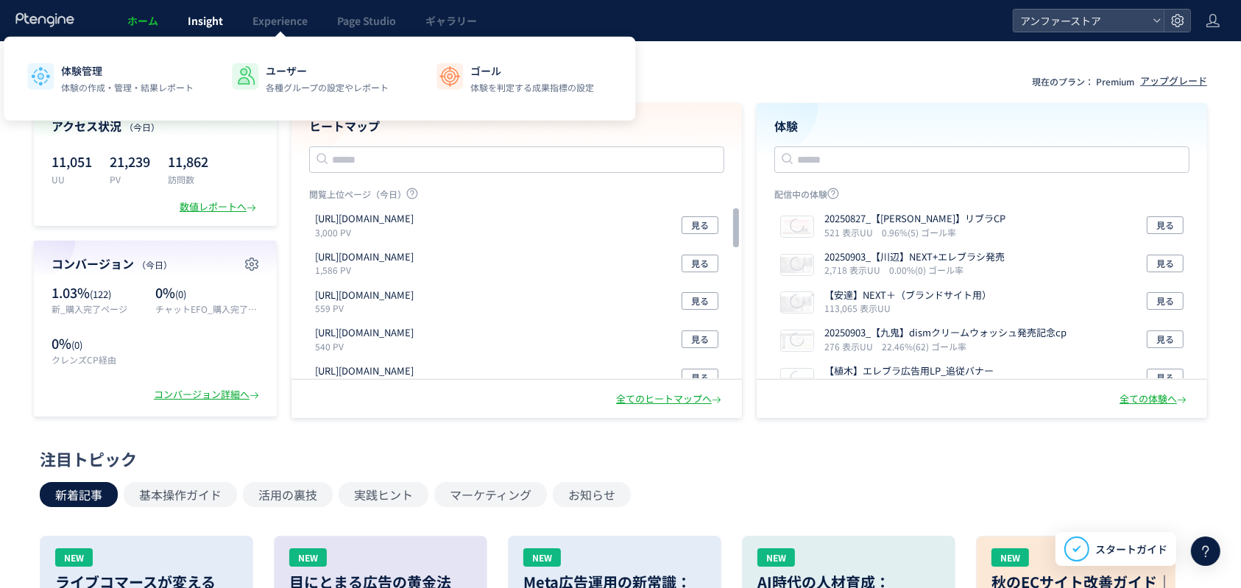
click at [193, 24] on span "Insight" at bounding box center [205, 20] width 35 height 15
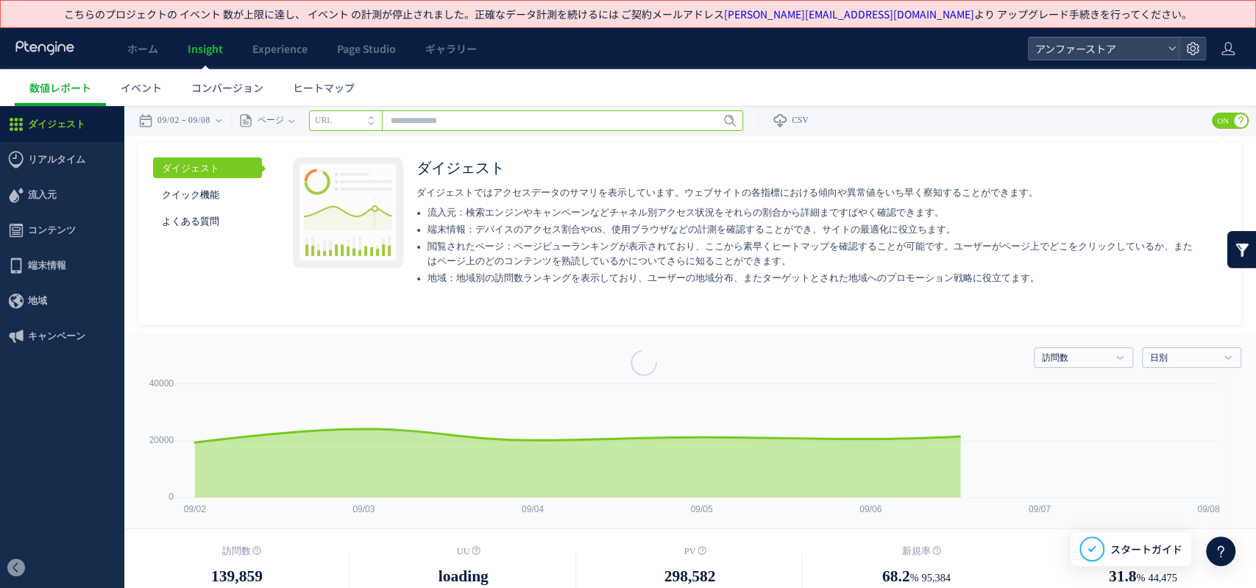
click at [445, 127] on input "text" at bounding box center [526, 120] width 434 height 21
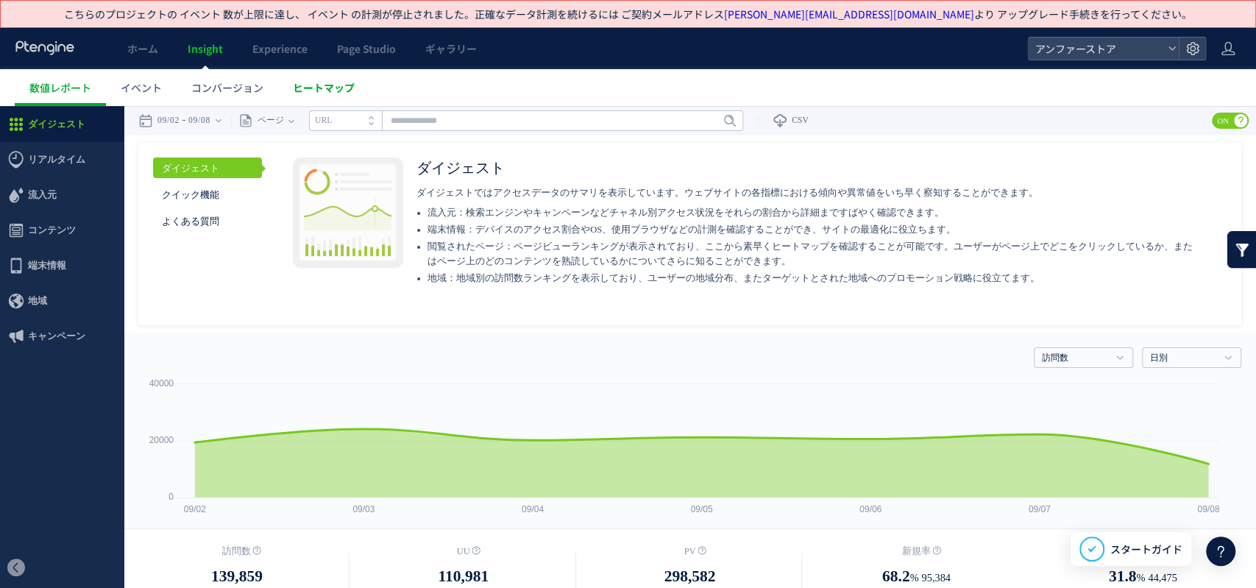
click at [302, 91] on span "ヒートマップ" at bounding box center [324, 87] width 62 height 15
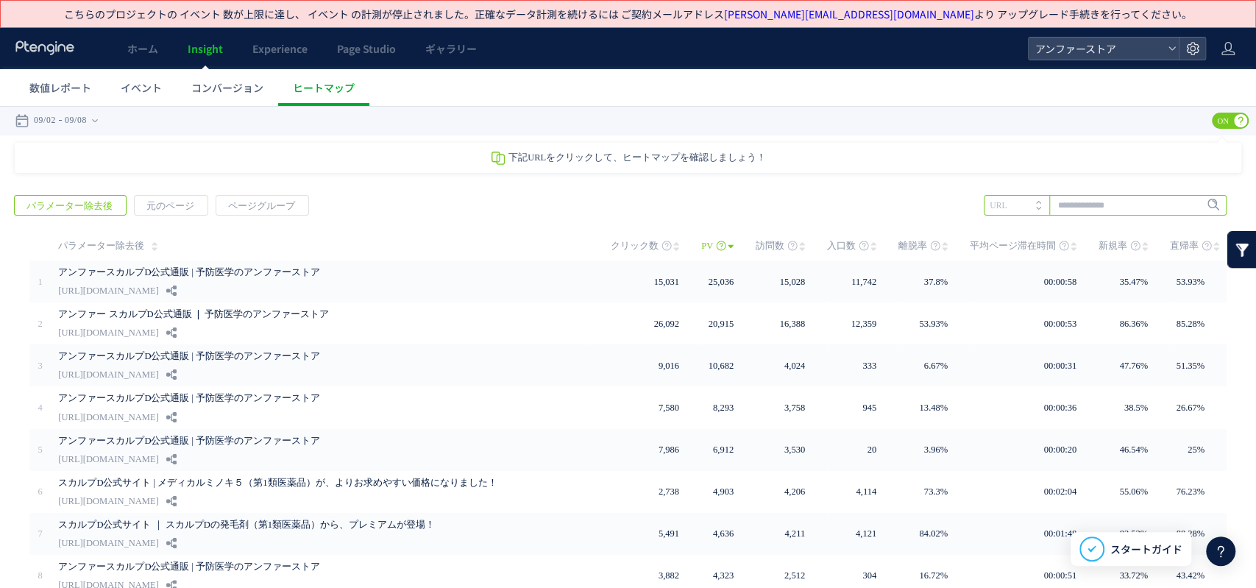
click at [1110, 202] on input "text" at bounding box center [1105, 205] width 243 height 21
paste input "**********"
drag, startPoint x: 1085, startPoint y: 202, endPoint x: 776, endPoint y: 205, distance: 309.1
click at [776, 205] on div "戻る パラメーター除去後 元のページ ページグループ 実装" at bounding box center [628, 464] width 1256 height 568
type input "**********"
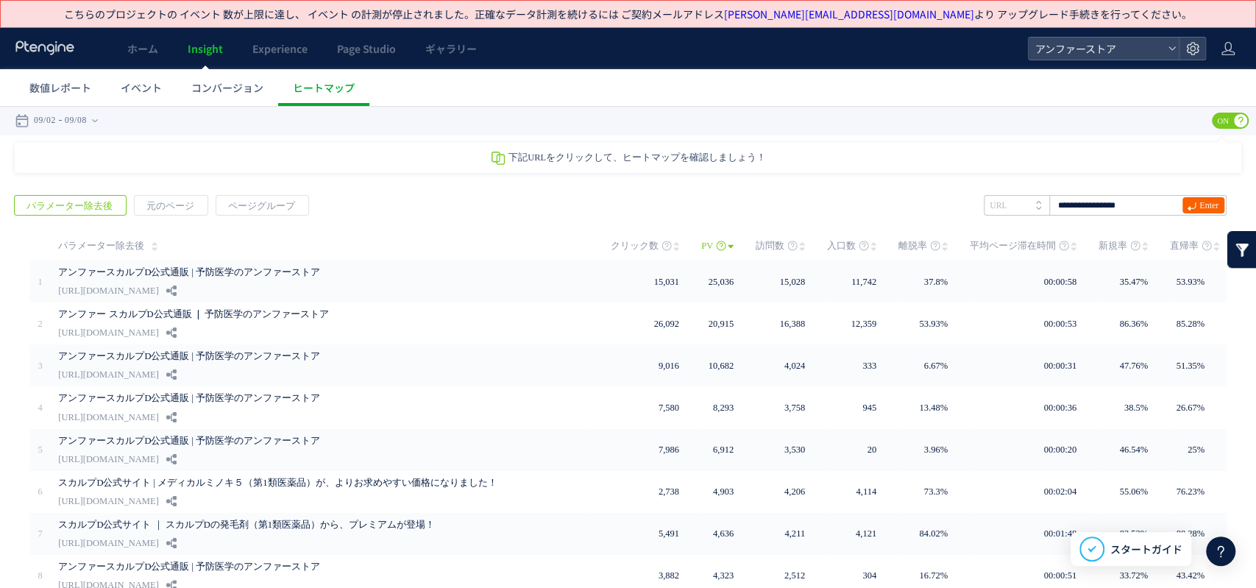
click at [1199, 208] on span "Enter" at bounding box center [1208, 205] width 19 height 16
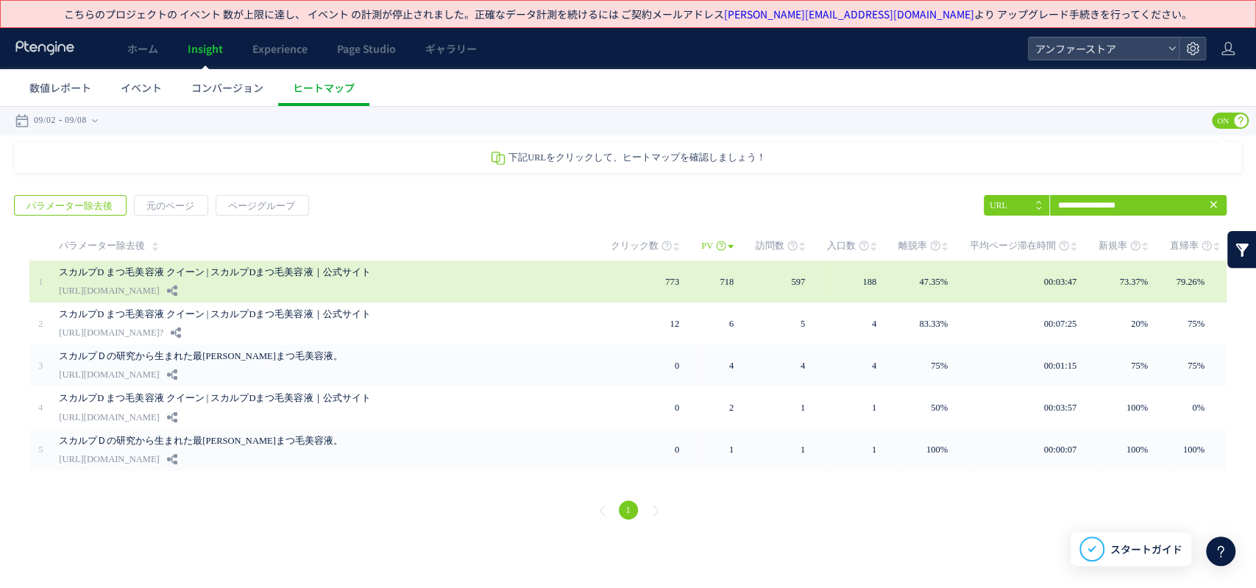
click at [159, 291] on link "[URL][DOMAIN_NAME]" at bounding box center [109, 291] width 100 height 18
